Goal: Use online tool/utility: Utilize a website feature to perform a specific function

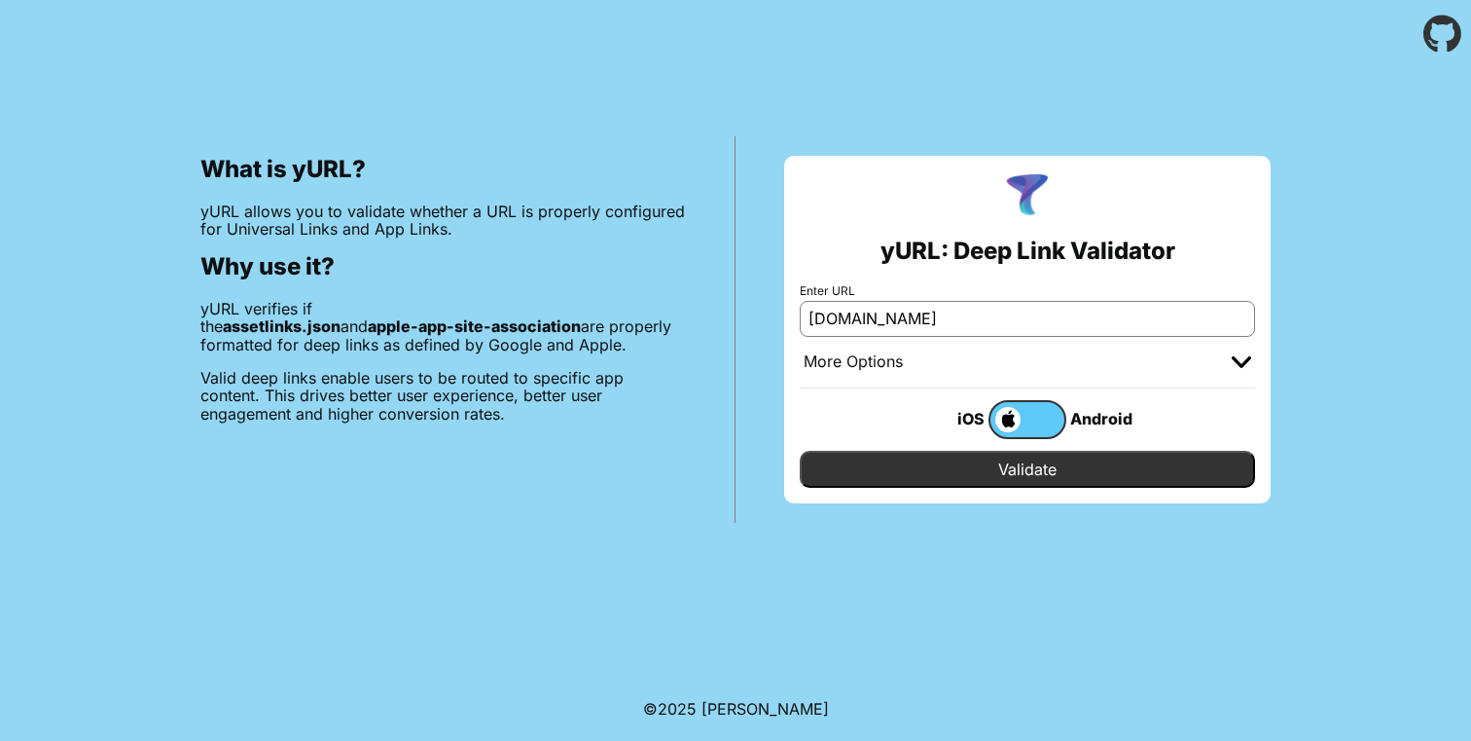
type input "[DOMAIN_NAME]"
click at [1054, 486] on input "Validate" at bounding box center [1027, 469] width 455 height 37
